Goal: Navigation & Orientation: Go to known website

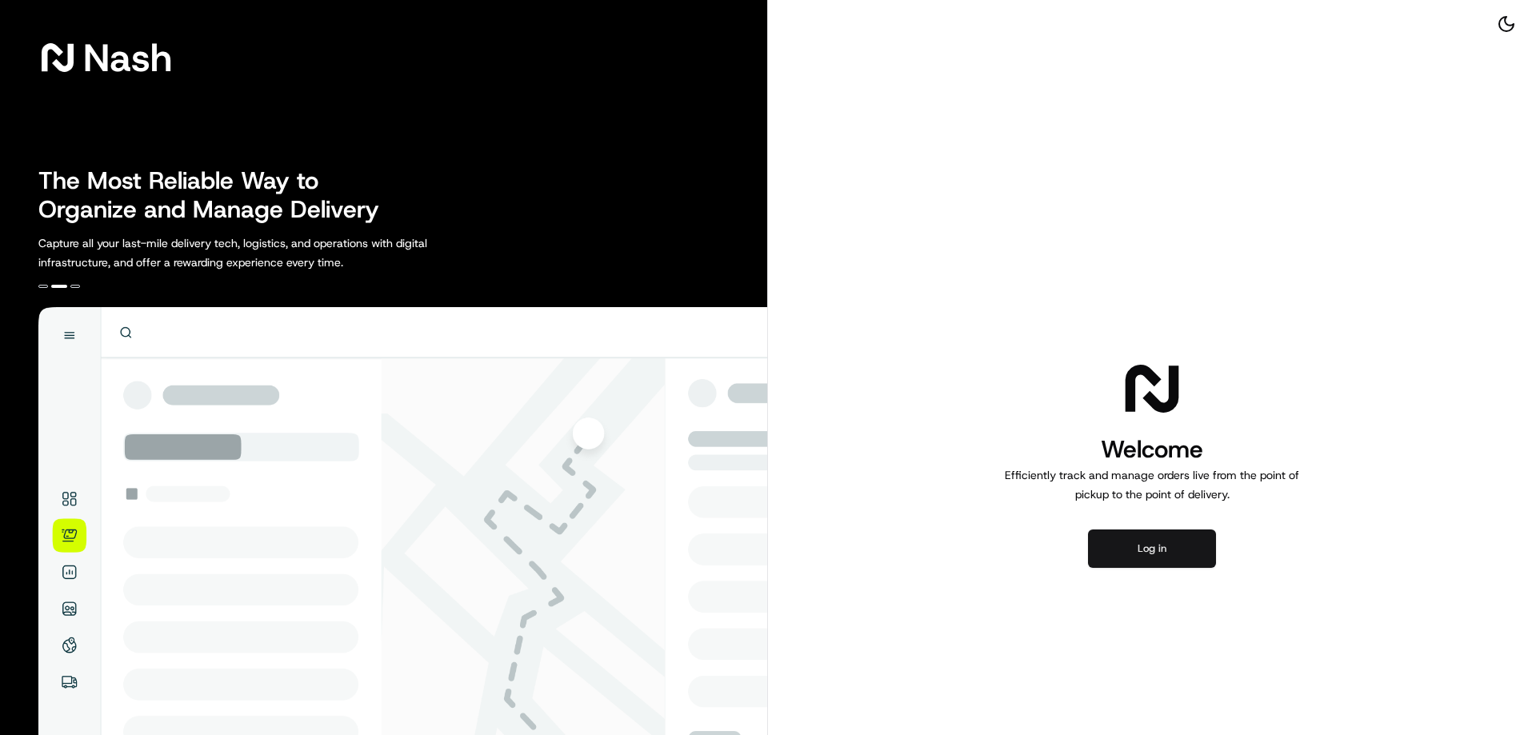
click at [1199, 562] on button "Log in" at bounding box center [1152, 549] width 128 height 38
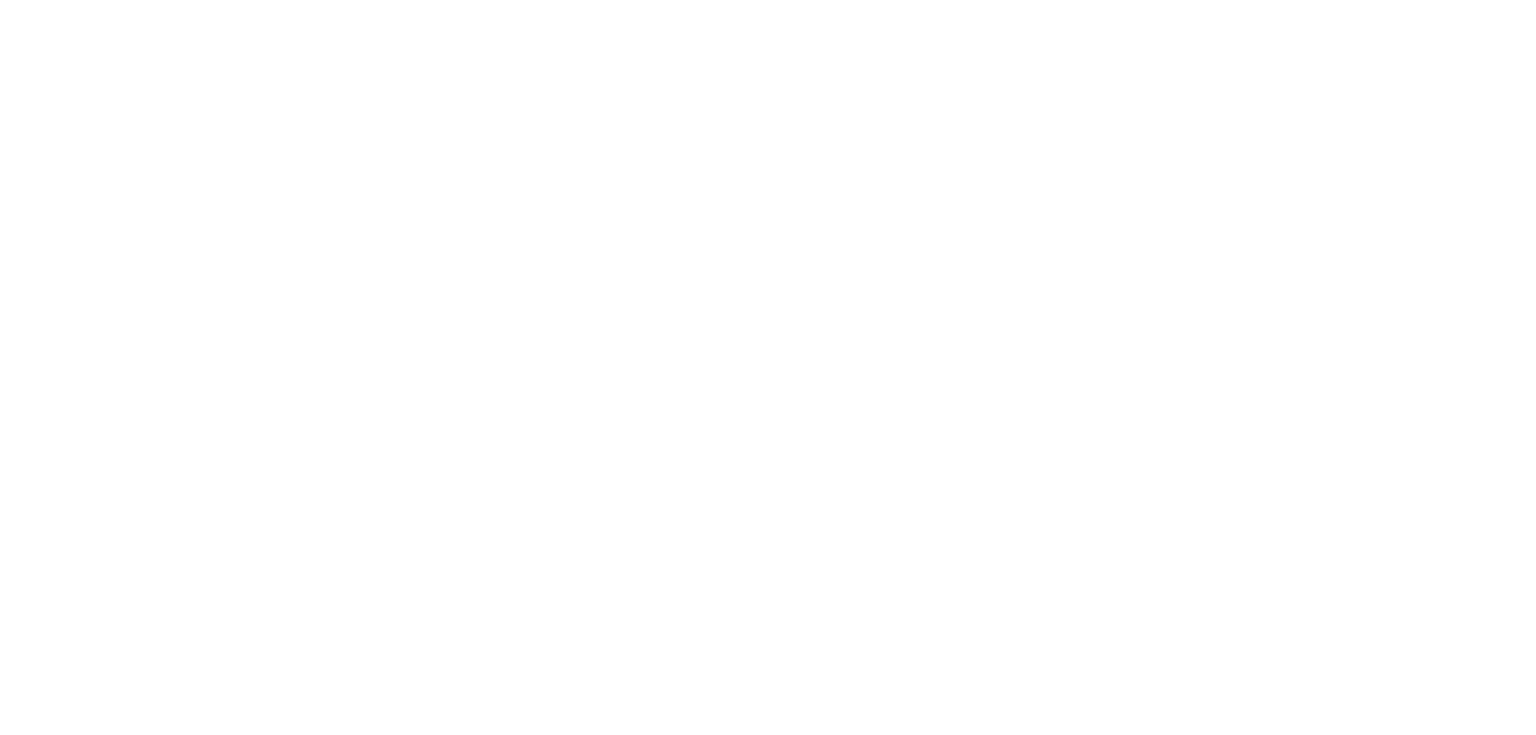
drag, startPoint x: 1477, startPoint y: 2, endPoint x: 950, endPoint y: 137, distance: 543.4
click at [950, 137] on div at bounding box center [768, 367] width 1536 height 735
